Goal: Browse casually

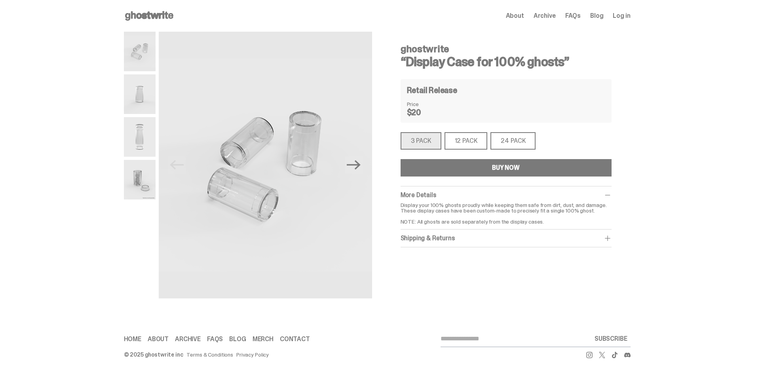
click at [674, 175] on div "ghostwrite “Display Case for 100% ghosts” Previous Next ghostwrite “Display Cas…" at bounding box center [377, 173] width 754 height 283
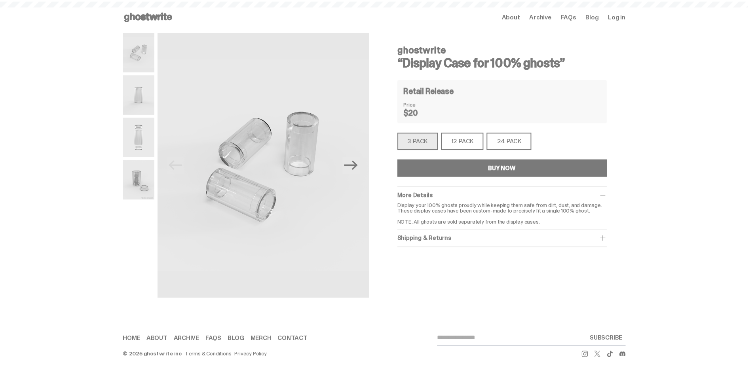
scroll to position [158, 0]
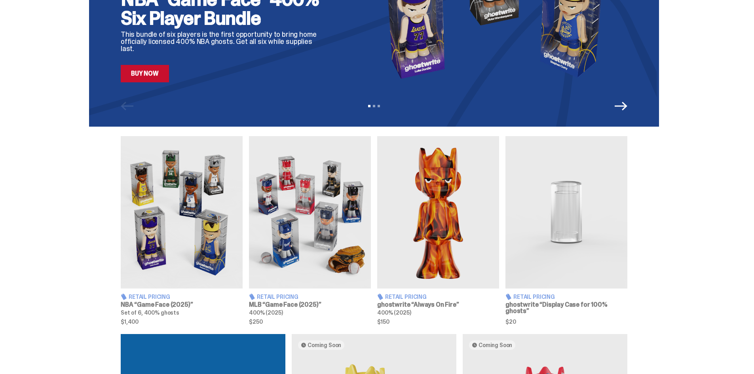
click at [152, 233] on img at bounding box center [182, 212] width 122 height 152
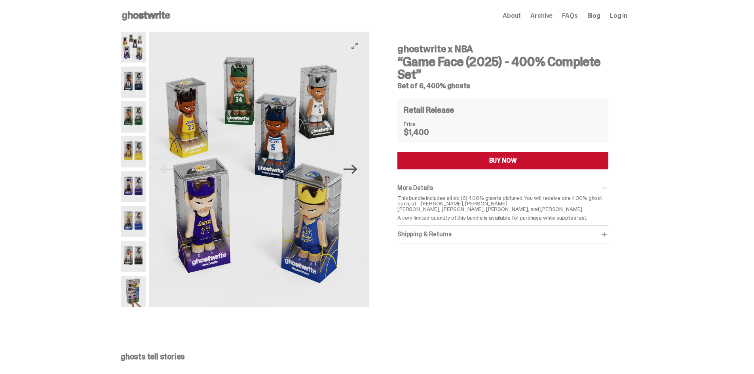
click at [356, 173] on icon "Next" at bounding box center [351, 170] width 14 height 10
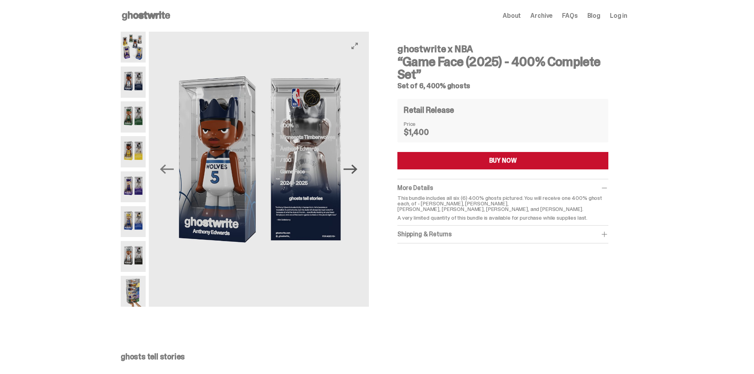
click at [357, 172] on icon "Next" at bounding box center [351, 170] width 14 height 10
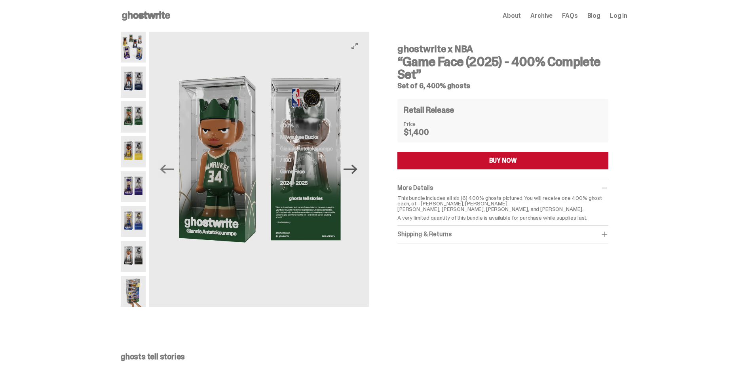
click at [358, 167] on icon "Next" at bounding box center [351, 169] width 14 height 14
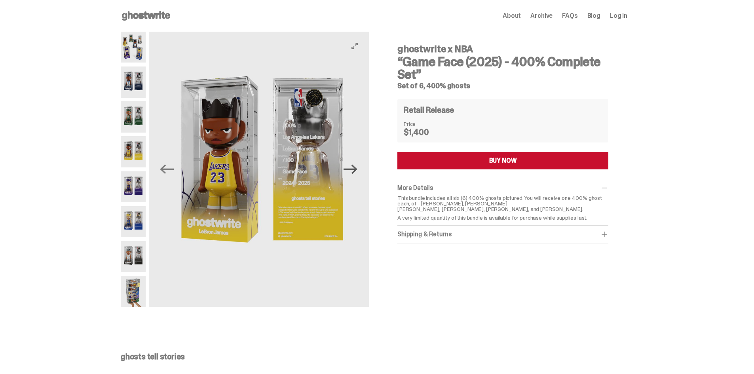
click at [358, 167] on icon "Next" at bounding box center [351, 169] width 14 height 14
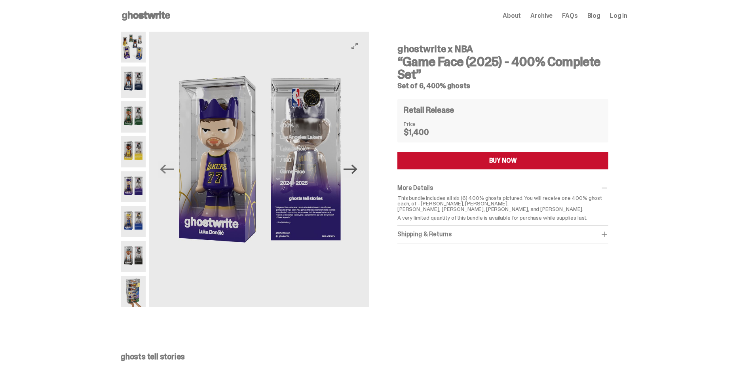
click at [358, 167] on icon "Next" at bounding box center [351, 169] width 14 height 14
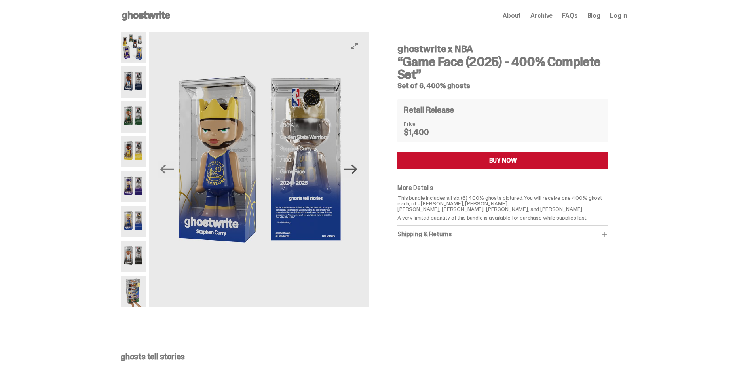
click at [358, 167] on icon "Next" at bounding box center [351, 169] width 14 height 14
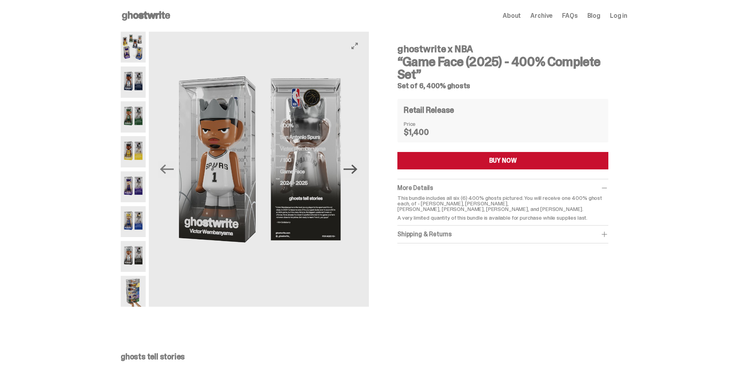
click at [358, 167] on icon "Next" at bounding box center [351, 169] width 14 height 14
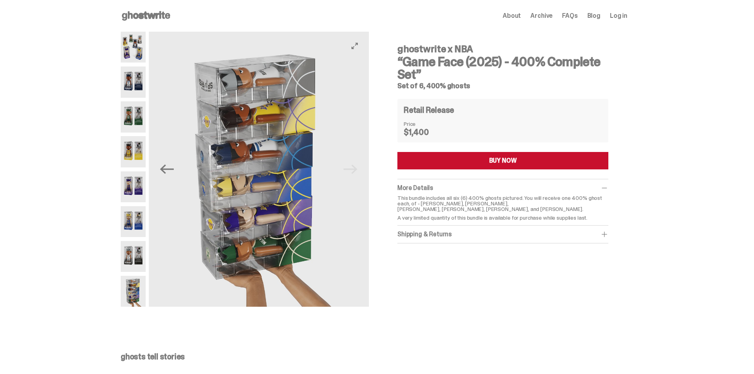
click at [359, 166] on img at bounding box center [259, 169] width 220 height 275
click at [74, 112] on div "ghostwrite x NBA “Game Face (2025) - 400% Complete Set” Set of 6, 400% ghosts P…" at bounding box center [374, 173] width 748 height 283
click at [170, 177] on button "Previous" at bounding box center [166, 169] width 17 height 17
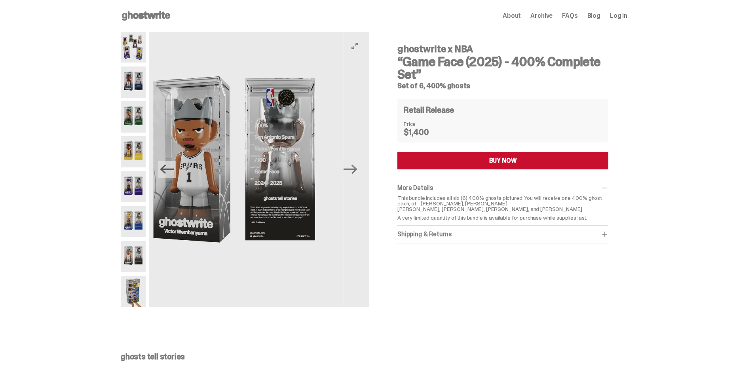
click at [171, 174] on icon "Previous" at bounding box center [167, 169] width 14 height 14
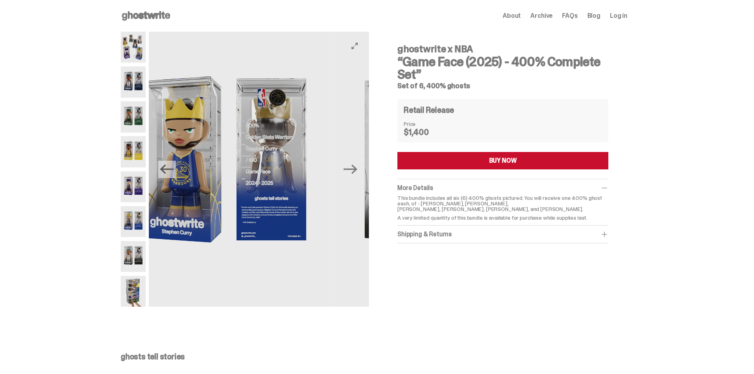
click at [171, 173] on icon "Previous" at bounding box center [167, 169] width 14 height 14
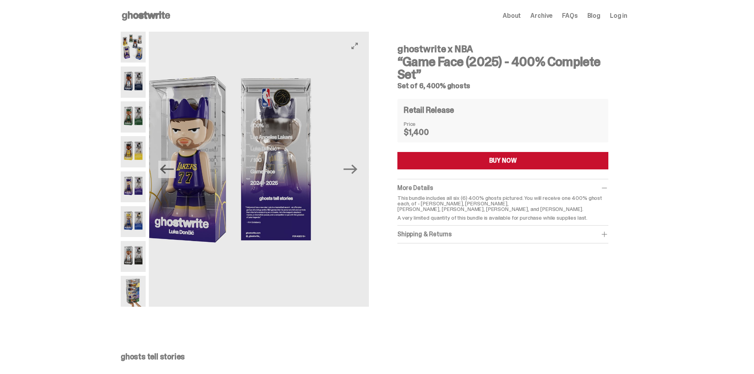
click at [171, 173] on icon "Previous" at bounding box center [167, 169] width 14 height 14
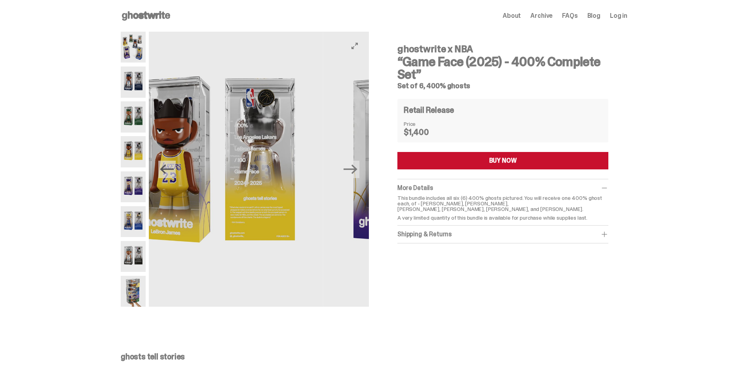
click at [171, 173] on icon "Previous" at bounding box center [167, 169] width 14 height 14
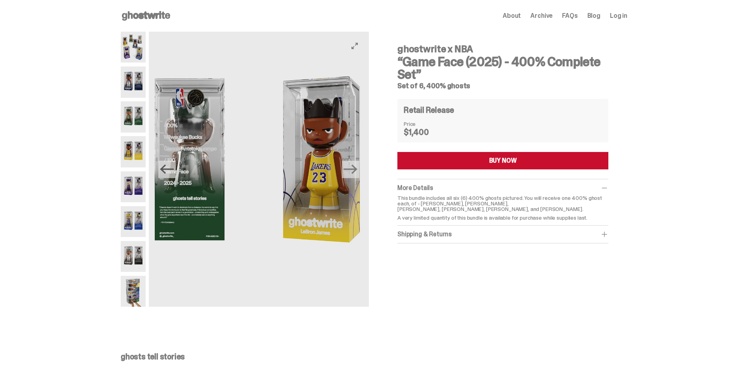
click at [171, 173] on icon "Previous" at bounding box center [167, 169] width 14 height 14
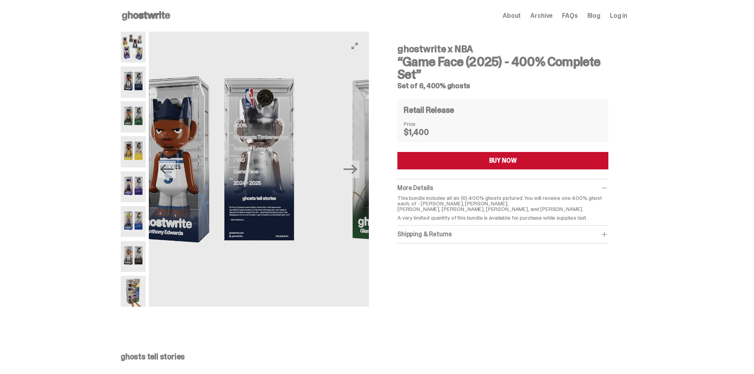
click at [171, 173] on icon "Previous" at bounding box center [167, 169] width 14 height 14
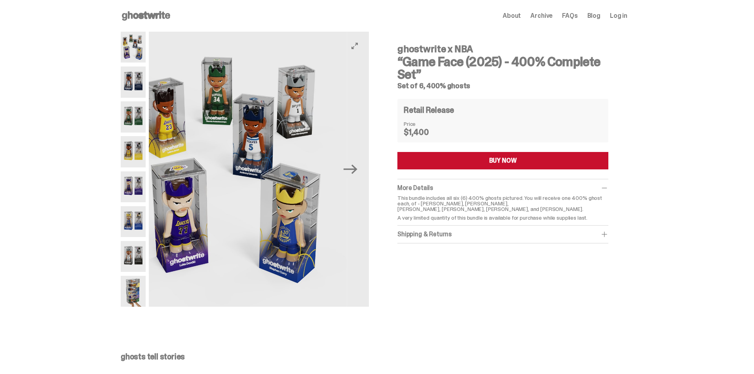
click at [171, 168] on img at bounding box center [237, 169] width 220 height 275
